Goal: Transaction & Acquisition: Book appointment/travel/reservation

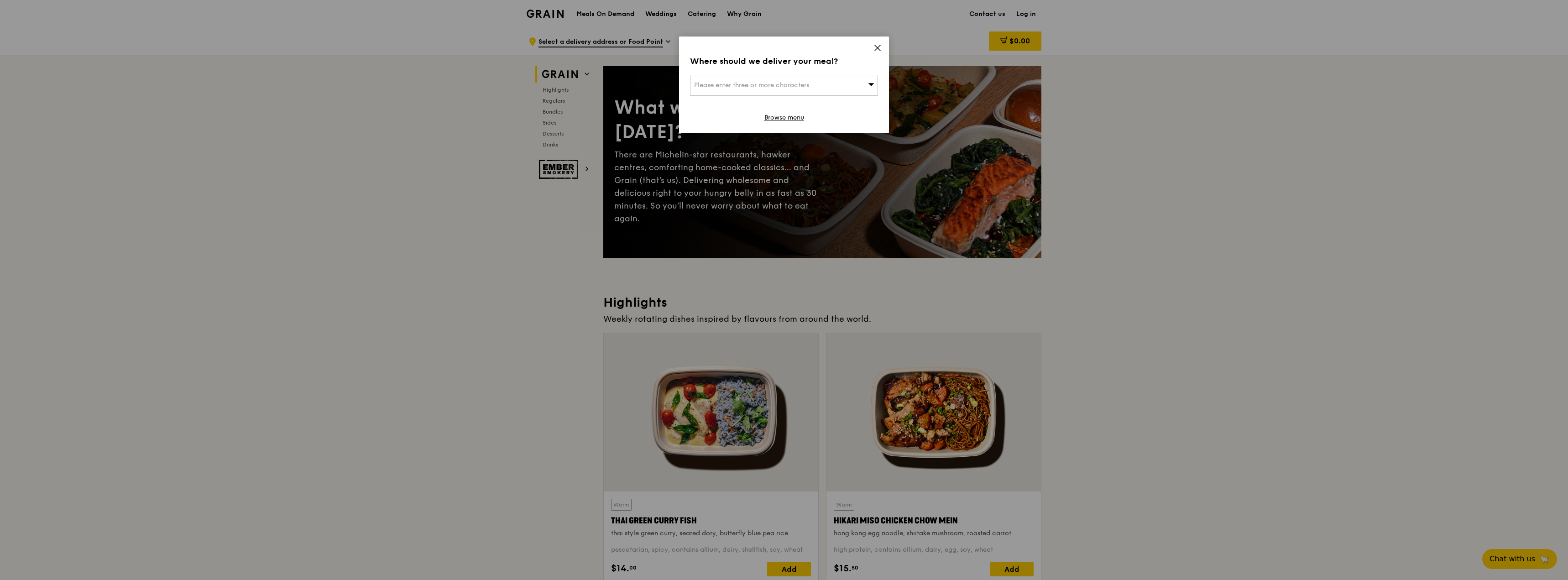
click at [876, 49] on icon at bounding box center [877, 48] width 9 height 9
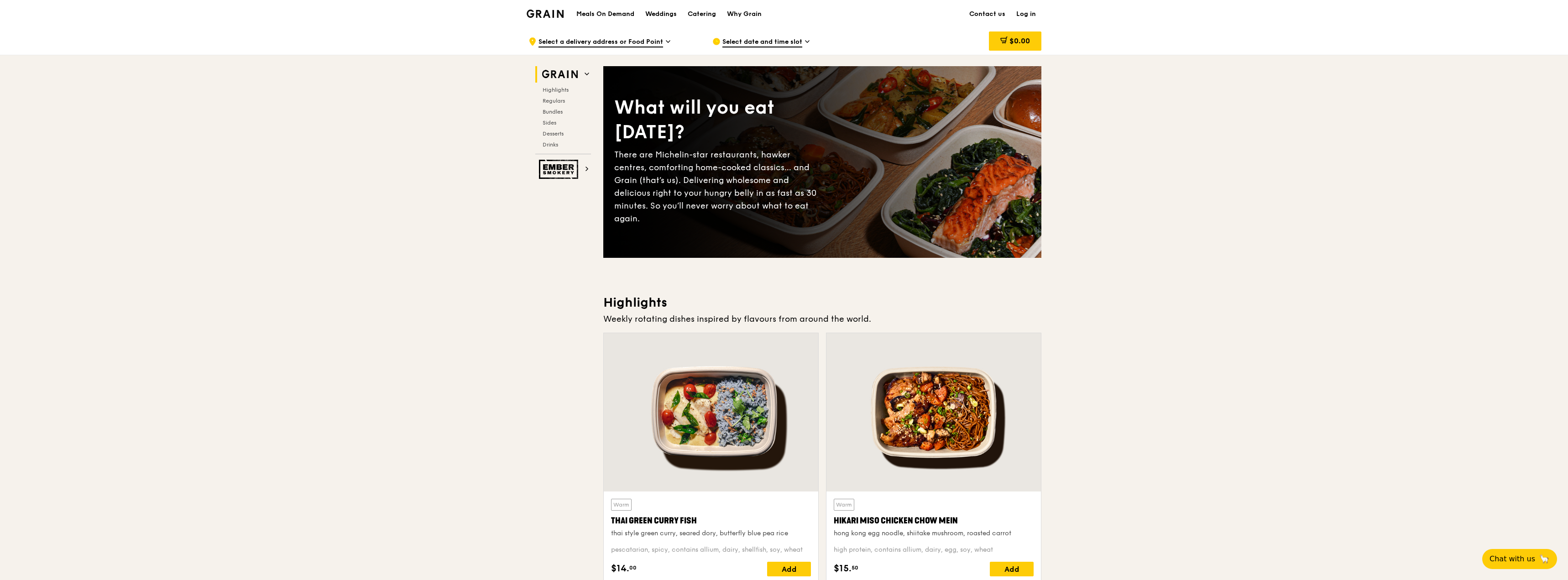
click at [739, 41] on span "Select date and time slot" at bounding box center [762, 42] width 80 height 10
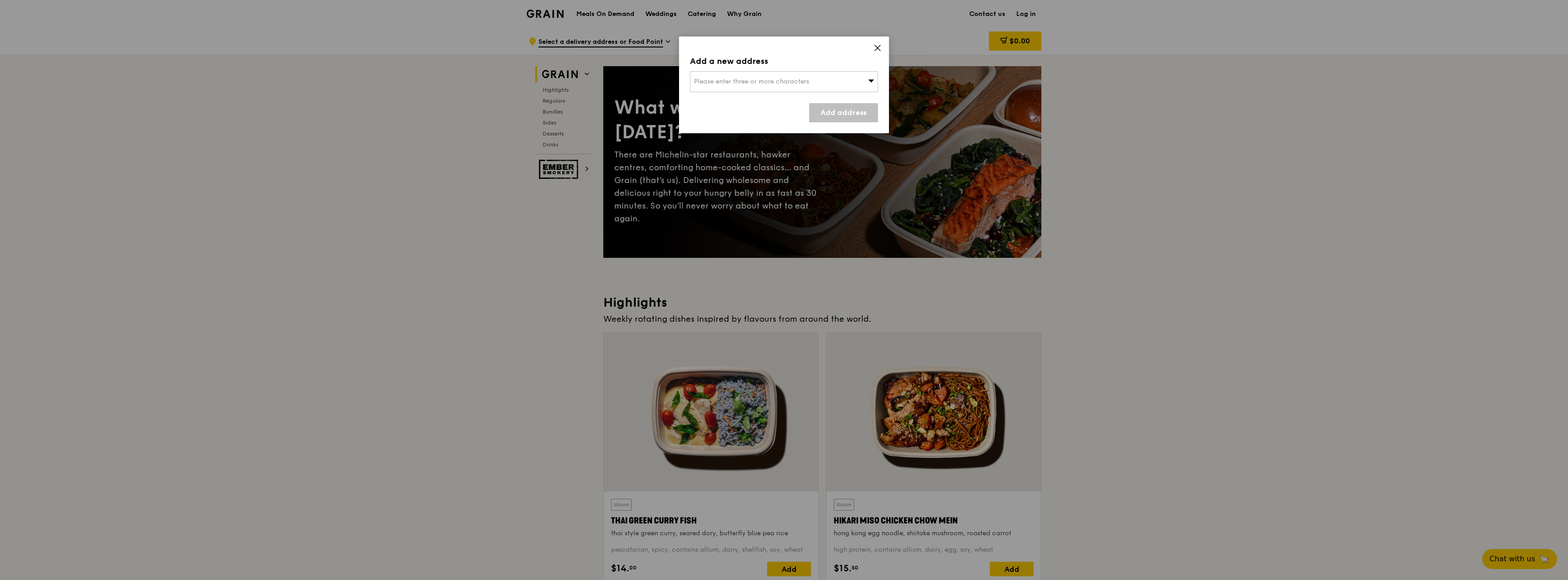
click at [787, 76] on div "Please enter three or more characters" at bounding box center [784, 81] width 188 height 21
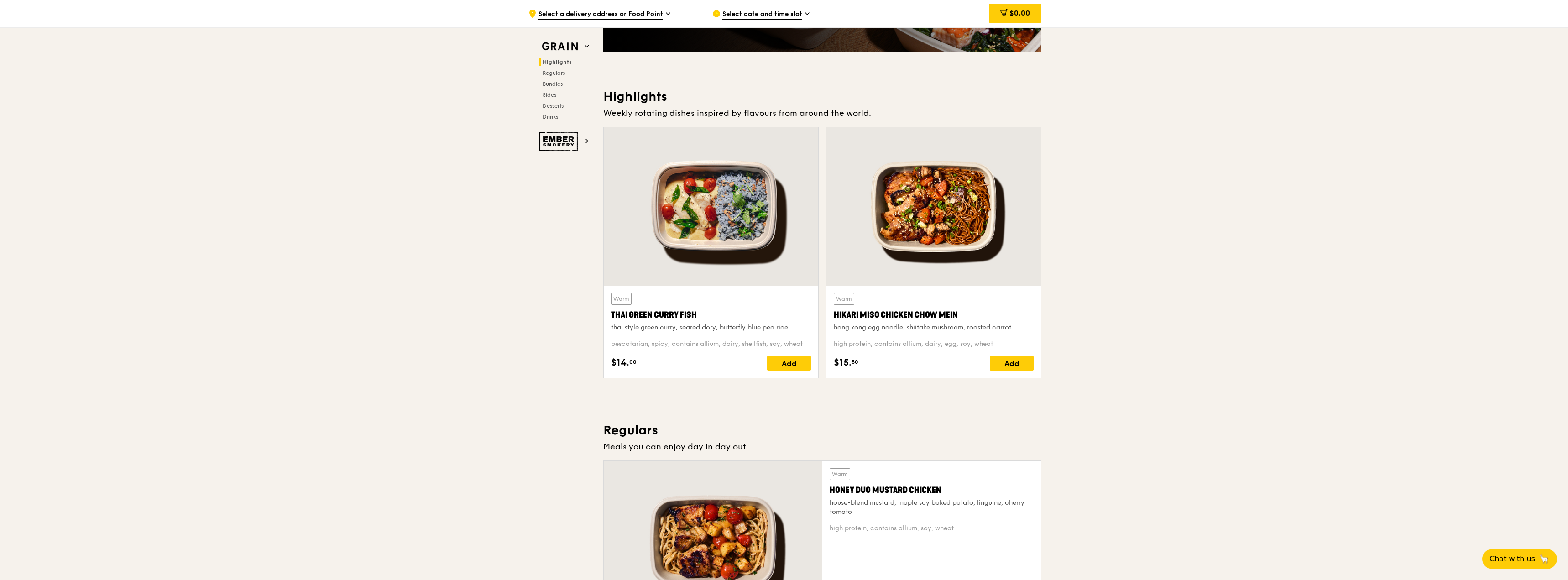
scroll to position [91, 0]
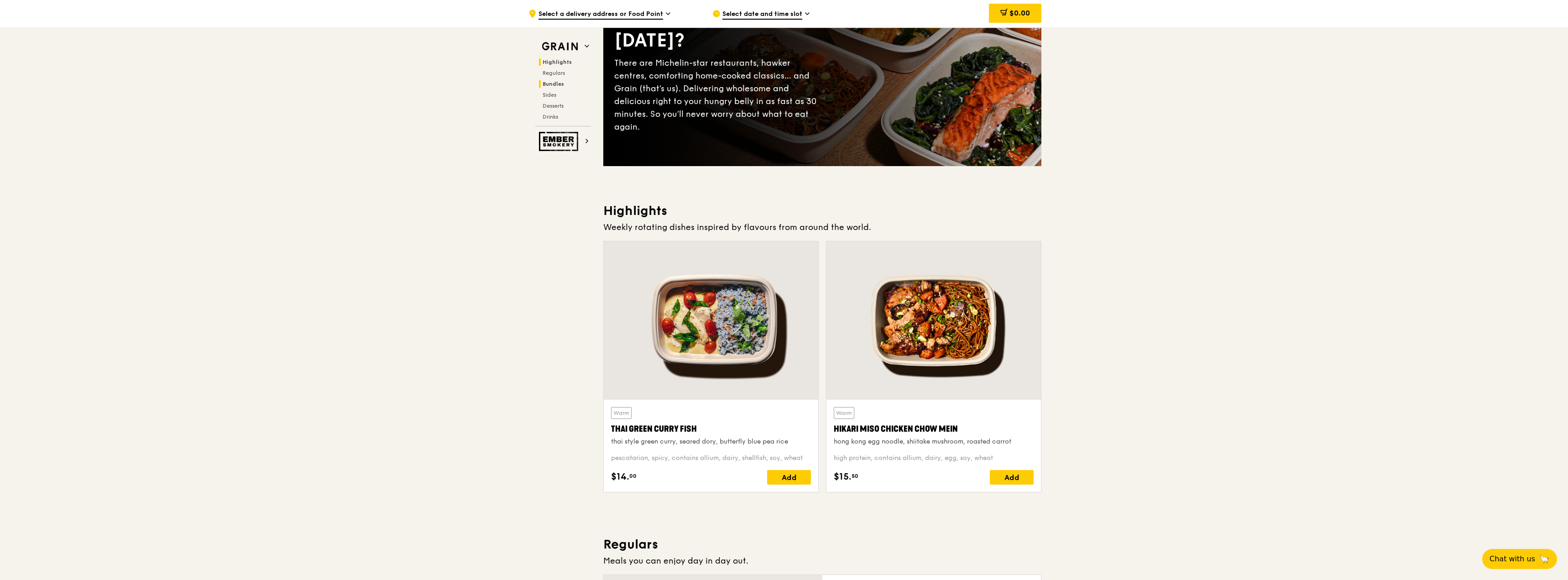
click at [547, 86] on span "Bundles" at bounding box center [553, 84] width 22 height 7
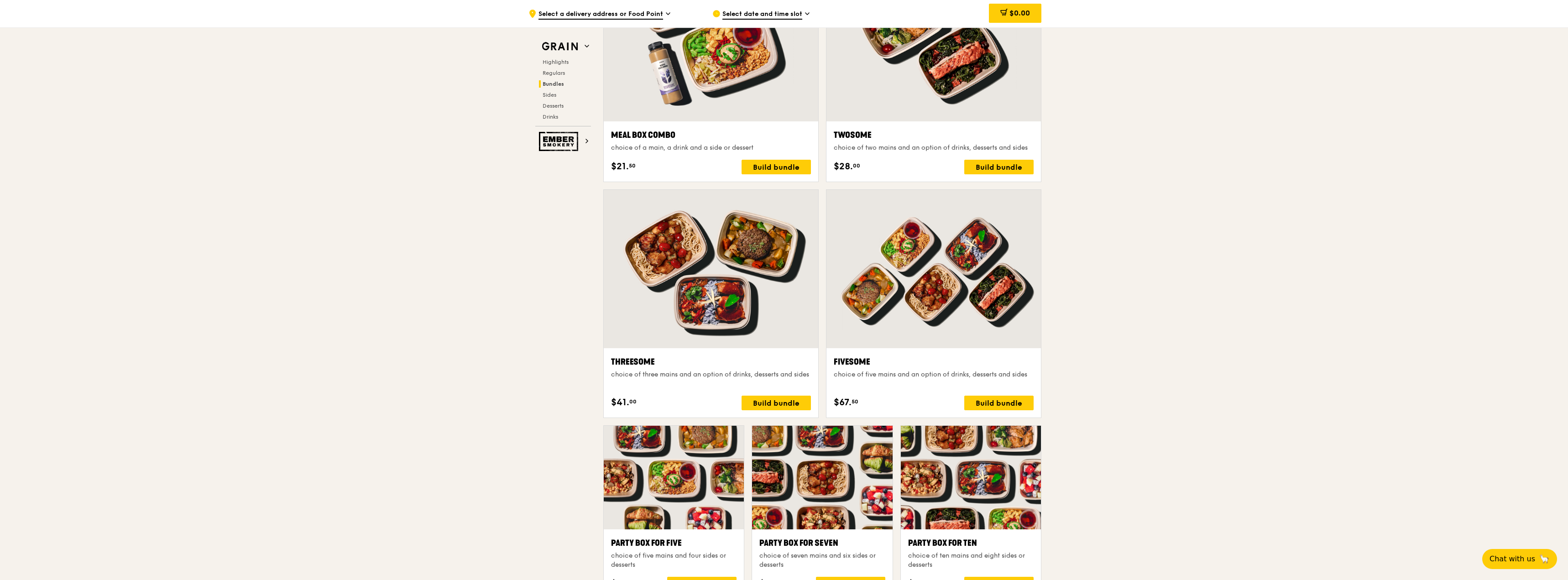
scroll to position [1442, 0]
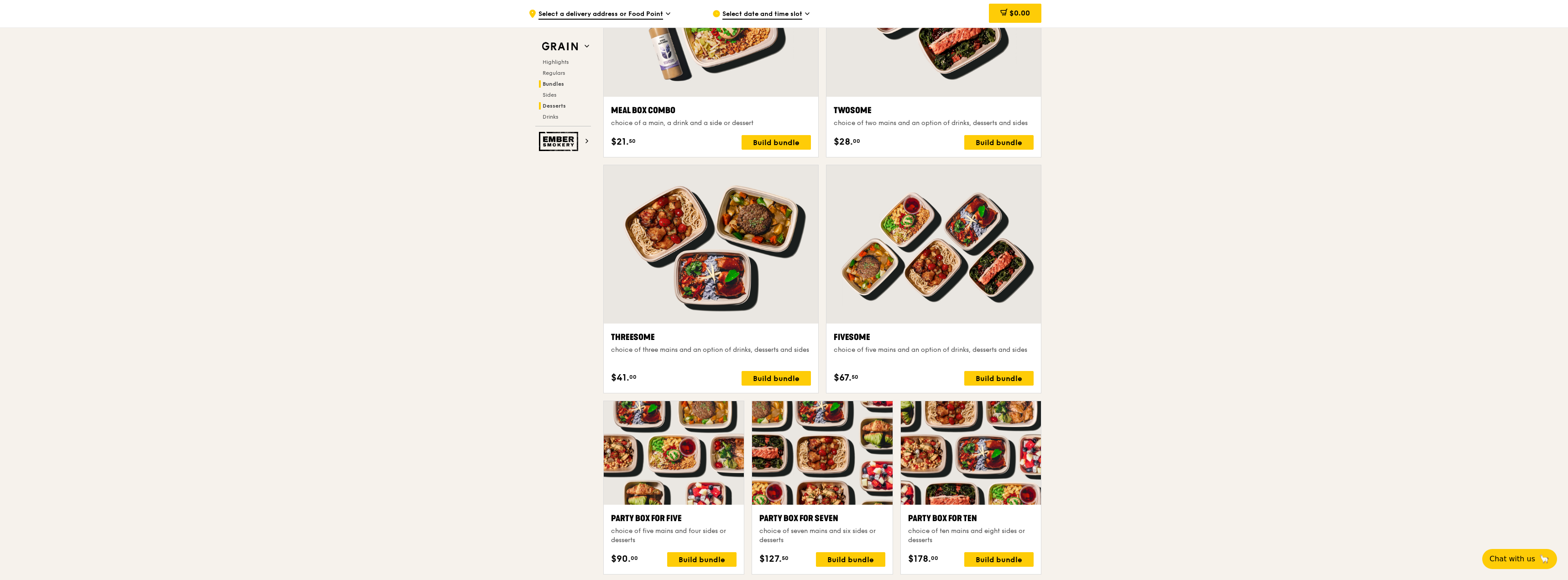
click at [554, 109] on h2 "Desserts" at bounding box center [565, 106] width 52 height 7
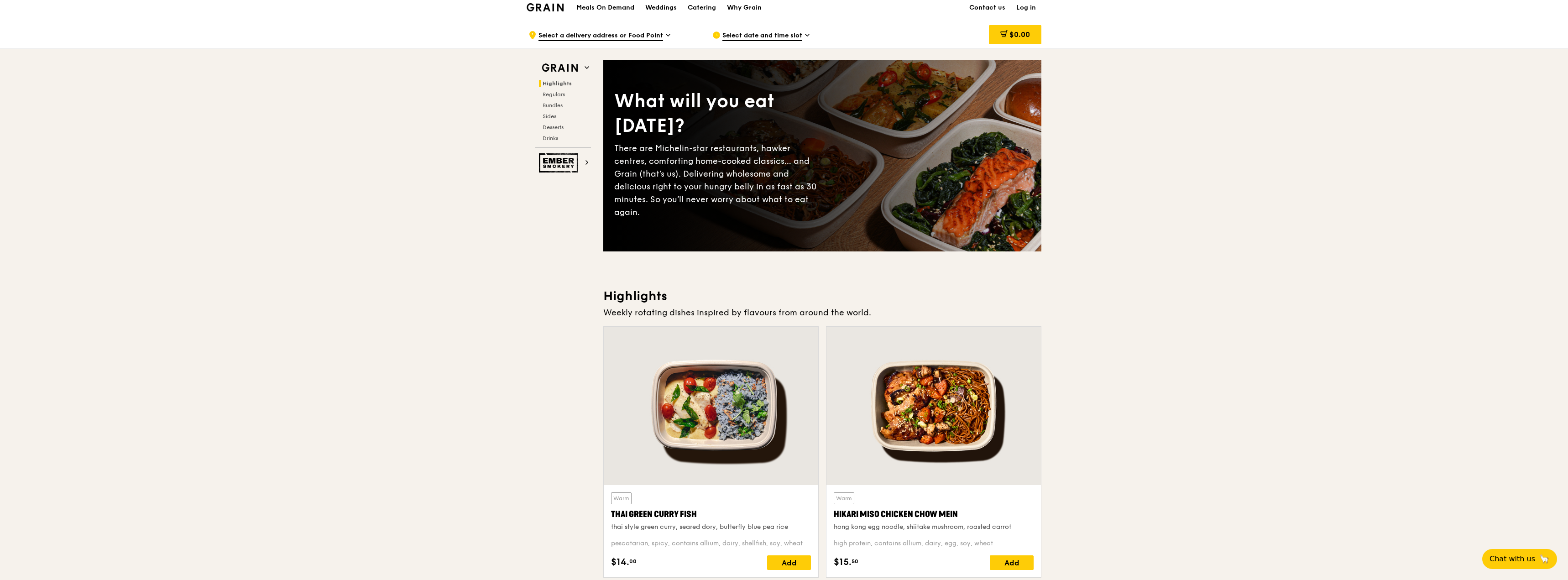
scroll to position [0, 0]
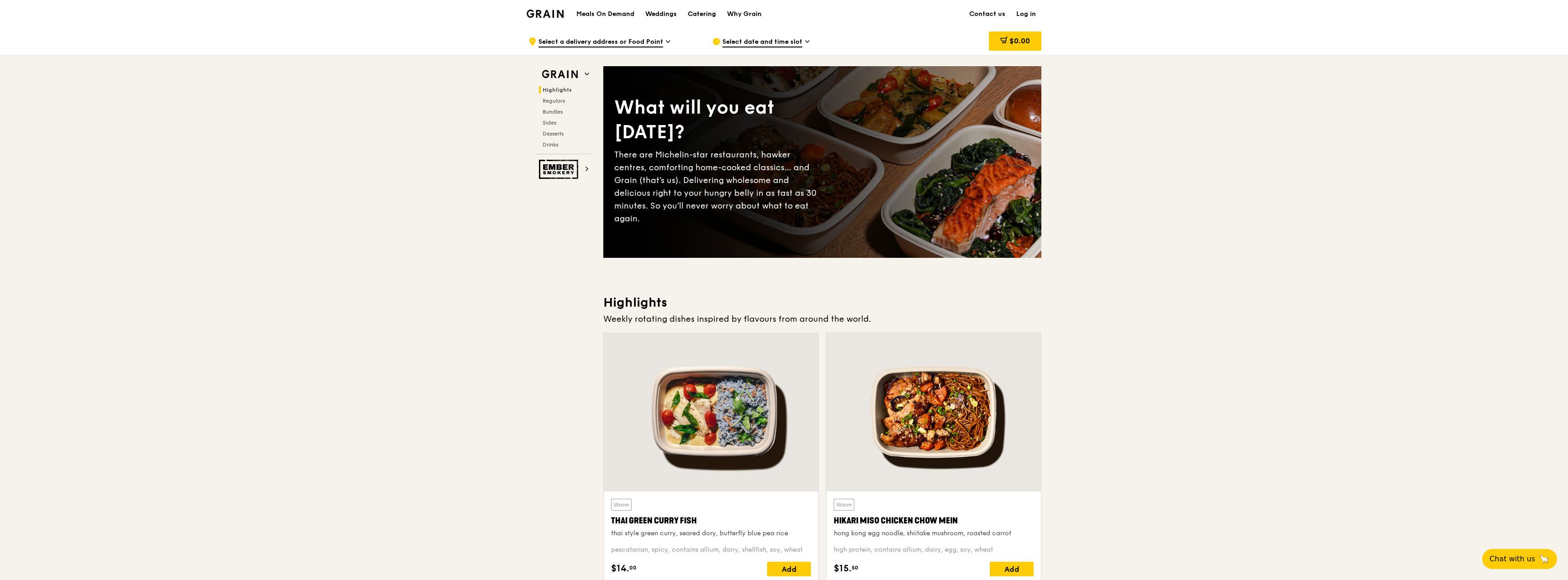
click at [698, 12] on div "Catering" at bounding box center [702, 14] width 28 height 28
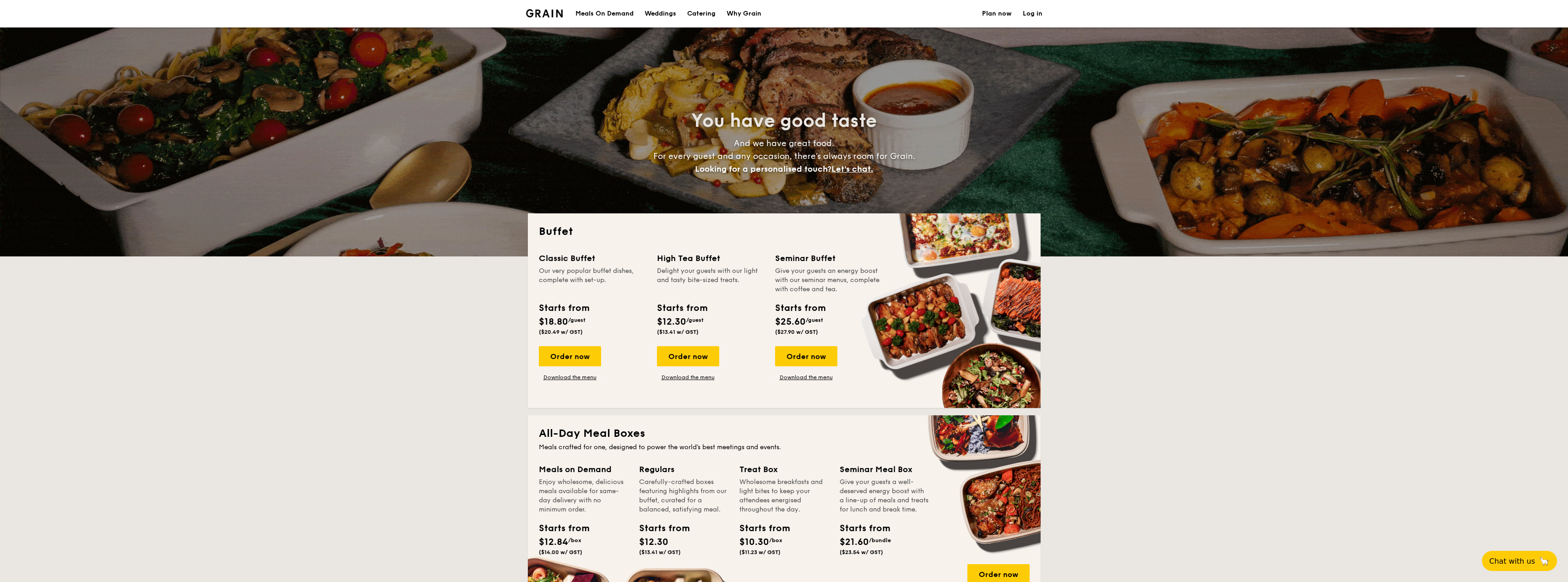
select select
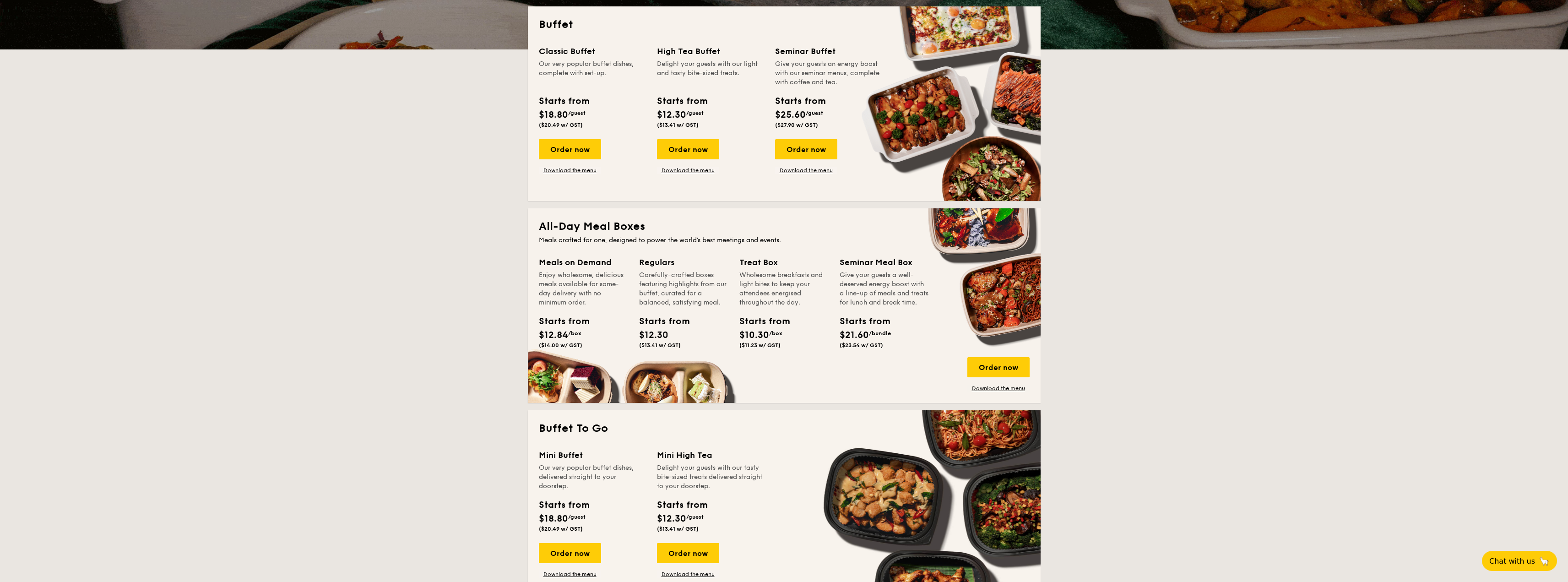
scroll to position [229, 0]
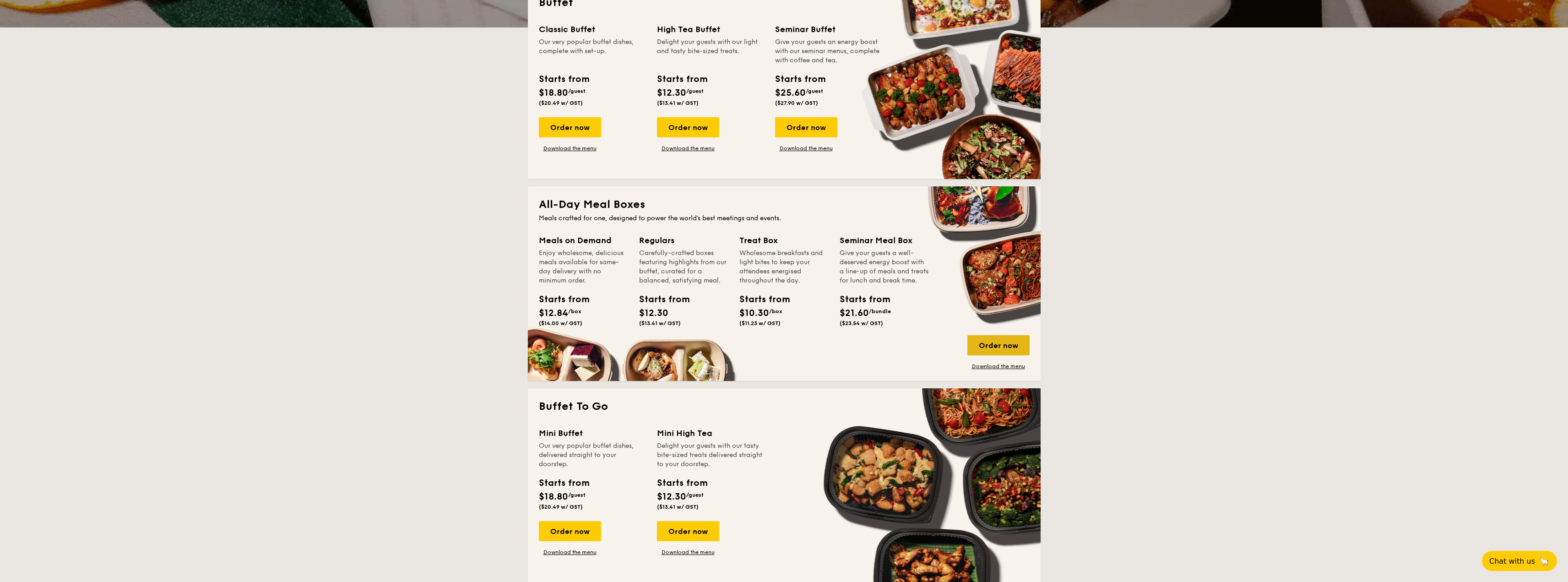
click at [1007, 347] on div "Order now" at bounding box center [998, 345] width 62 height 20
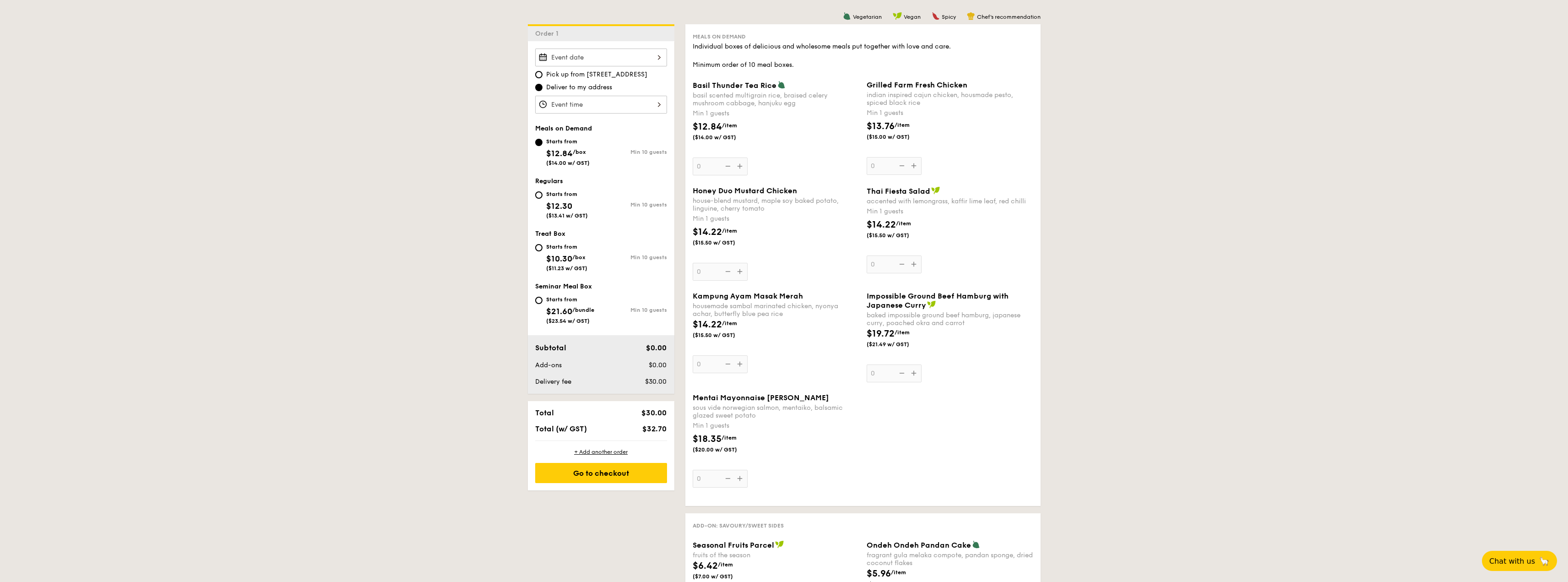
scroll to position [183, 0]
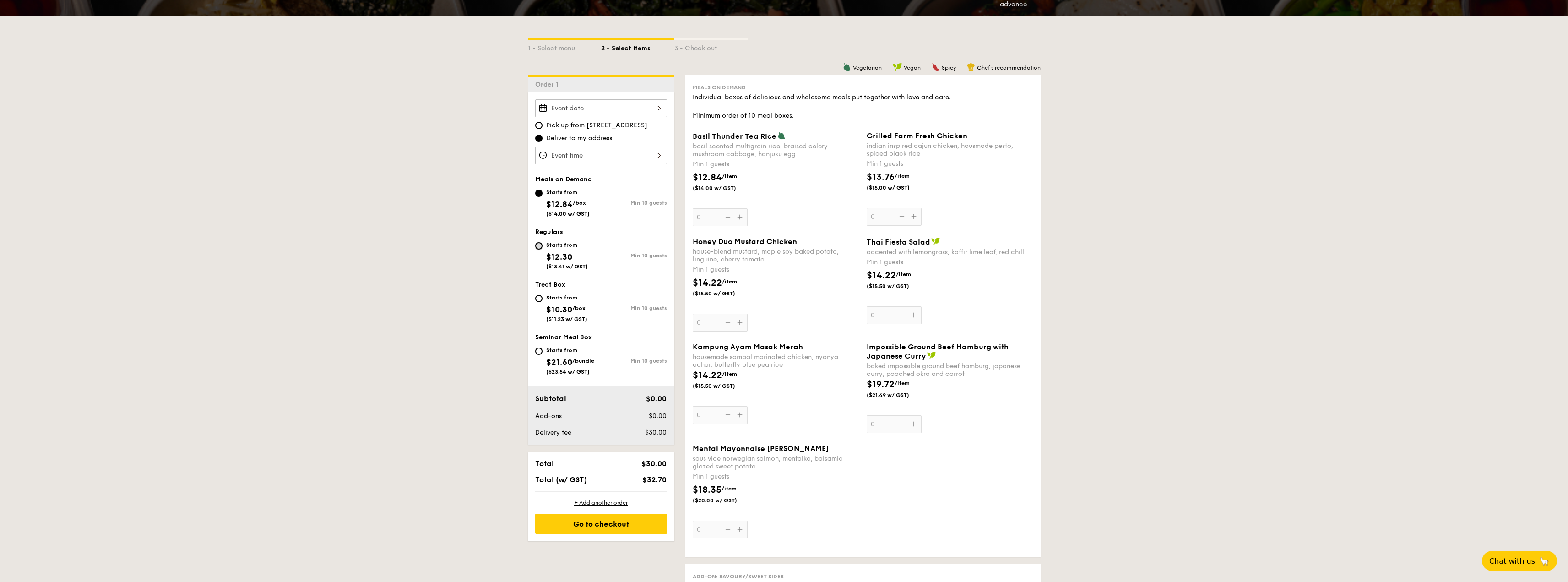
click at [539, 247] on input "Starts from $12.30 ($13.41 w/ GST) Min 10 guests" at bounding box center [538, 245] width 7 height 7
radio input "true"
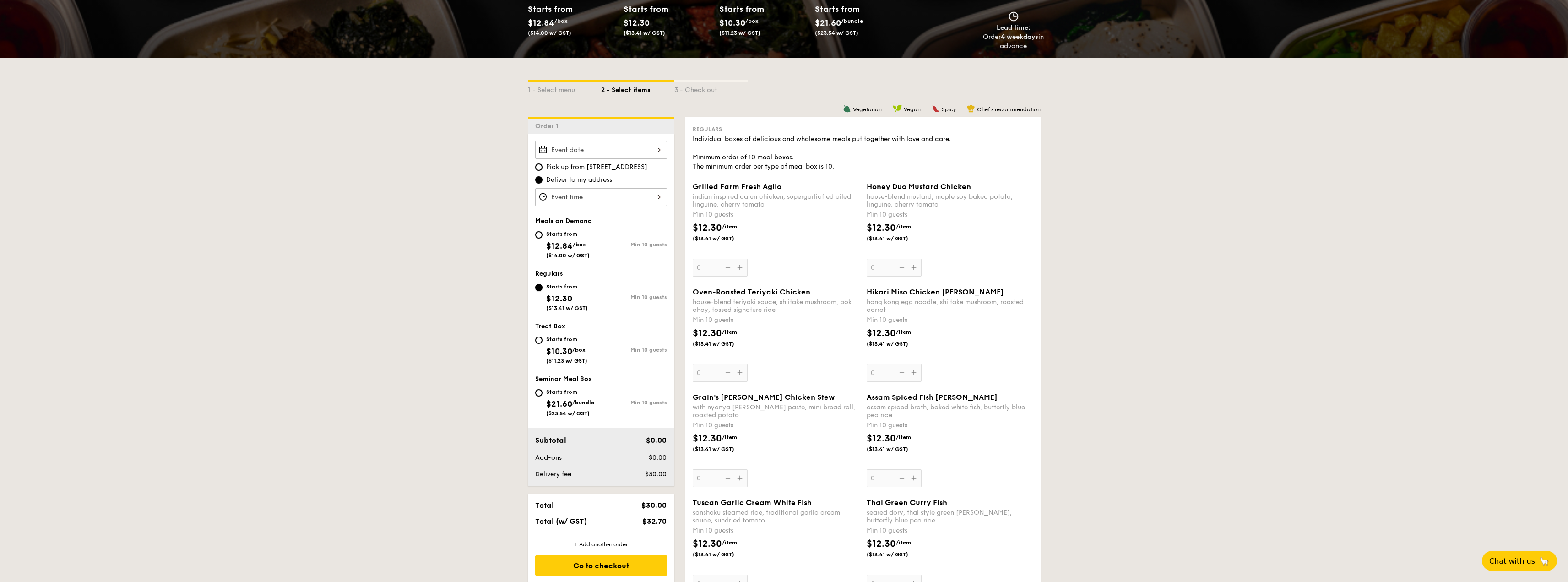
scroll to position [137, 0]
